Goal: Task Accomplishment & Management: Manage account settings

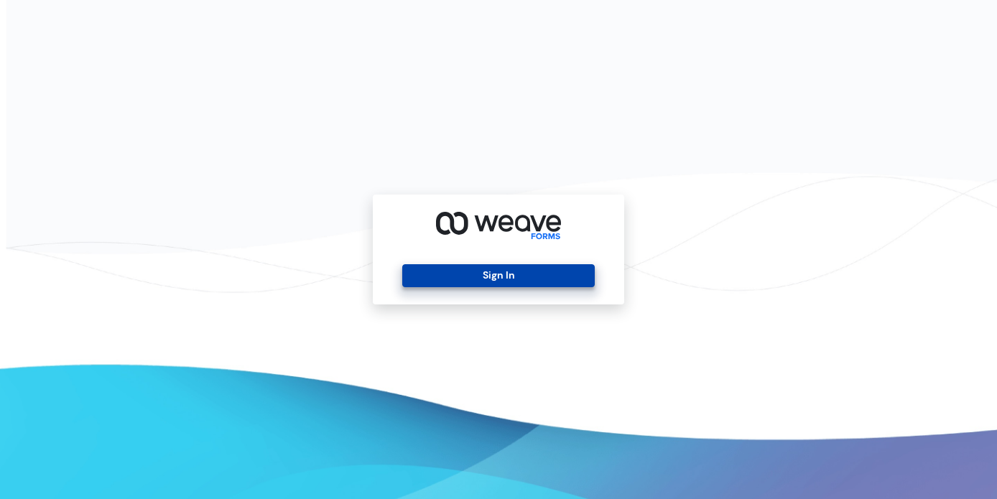
click at [508, 268] on button "Sign In" at bounding box center [498, 275] width 192 height 23
